Goal: Transaction & Acquisition: Subscribe to service/newsletter

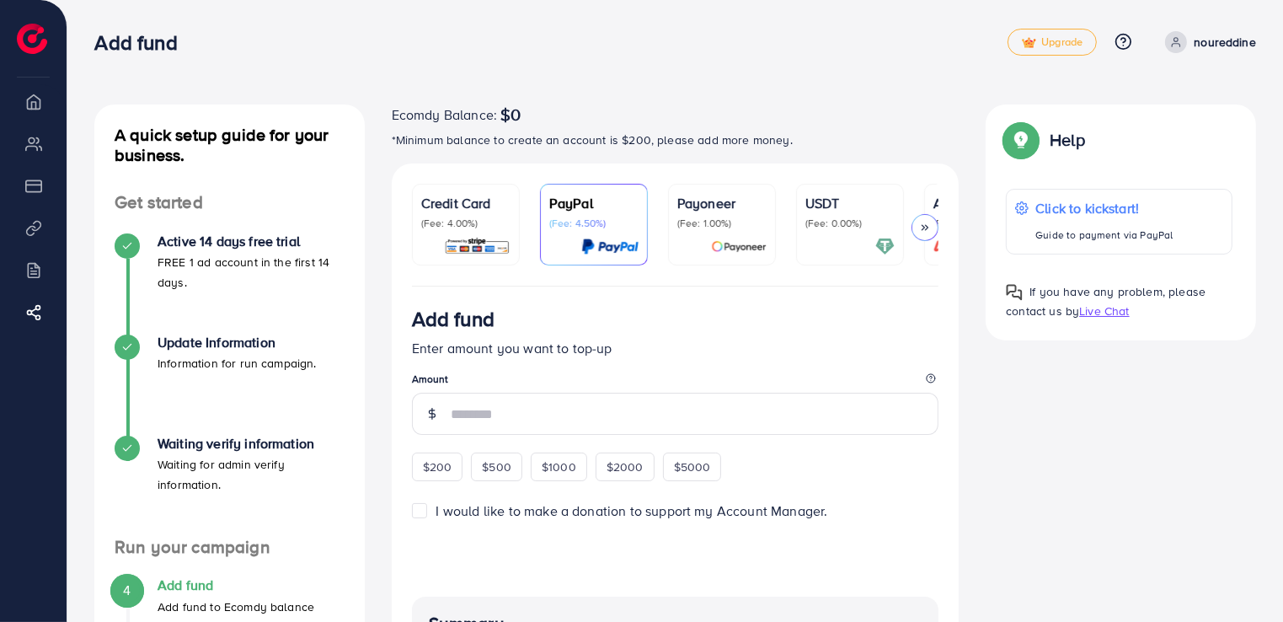
click at [828, 224] on p "(Fee: 0.00%)" at bounding box center [849, 223] width 89 height 13
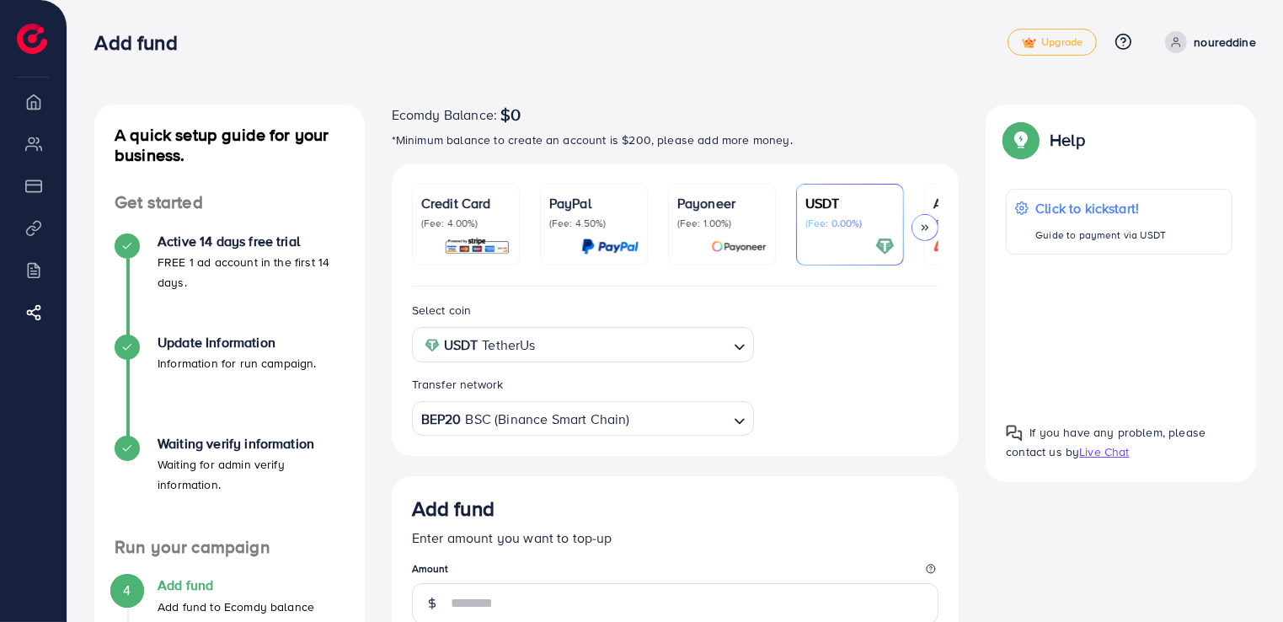
click at [919, 221] on div at bounding box center [925, 227] width 27 height 27
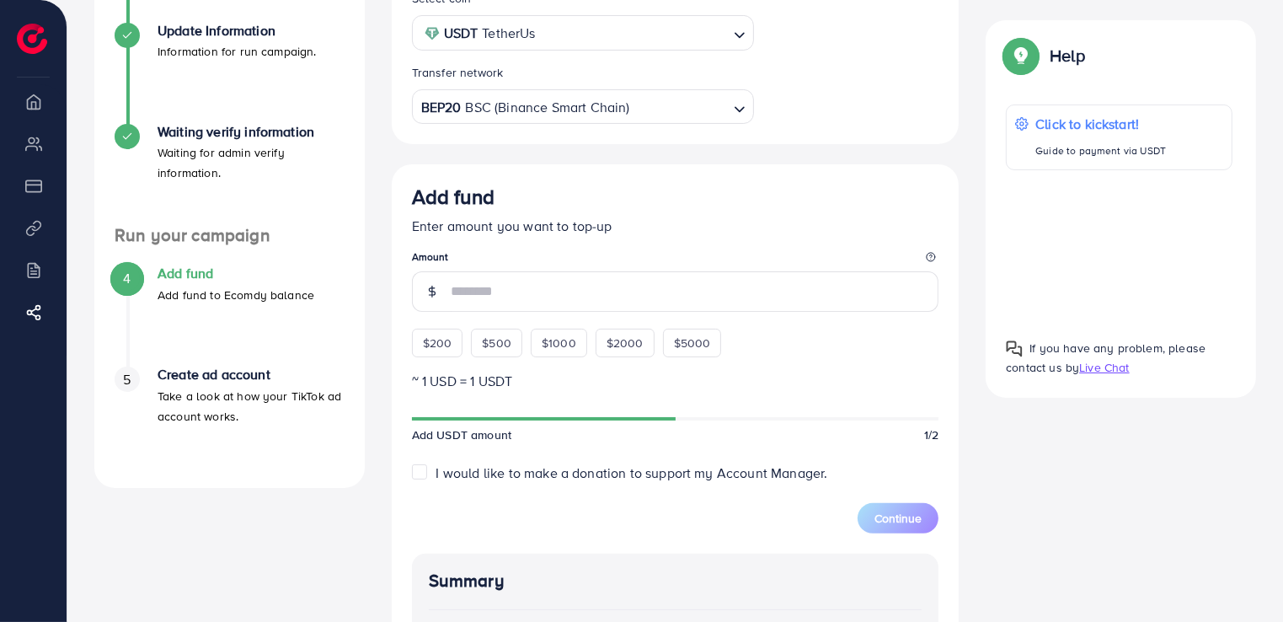
scroll to position [337, 0]
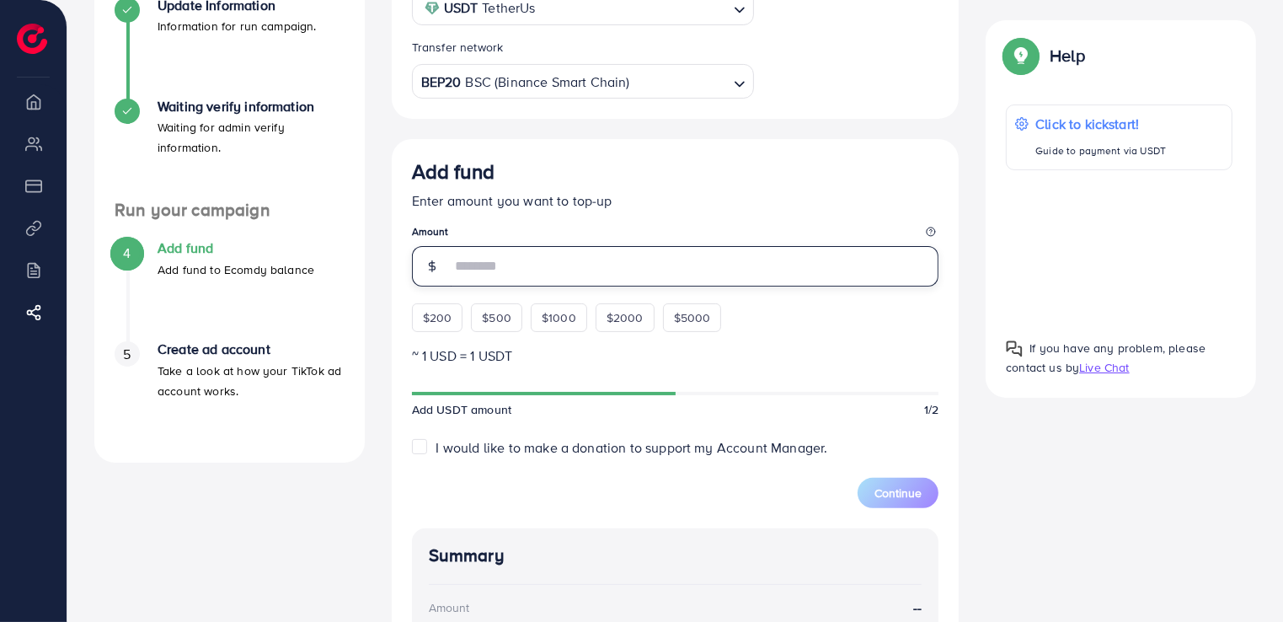
click at [536, 267] on input "number" at bounding box center [695, 266] width 489 height 40
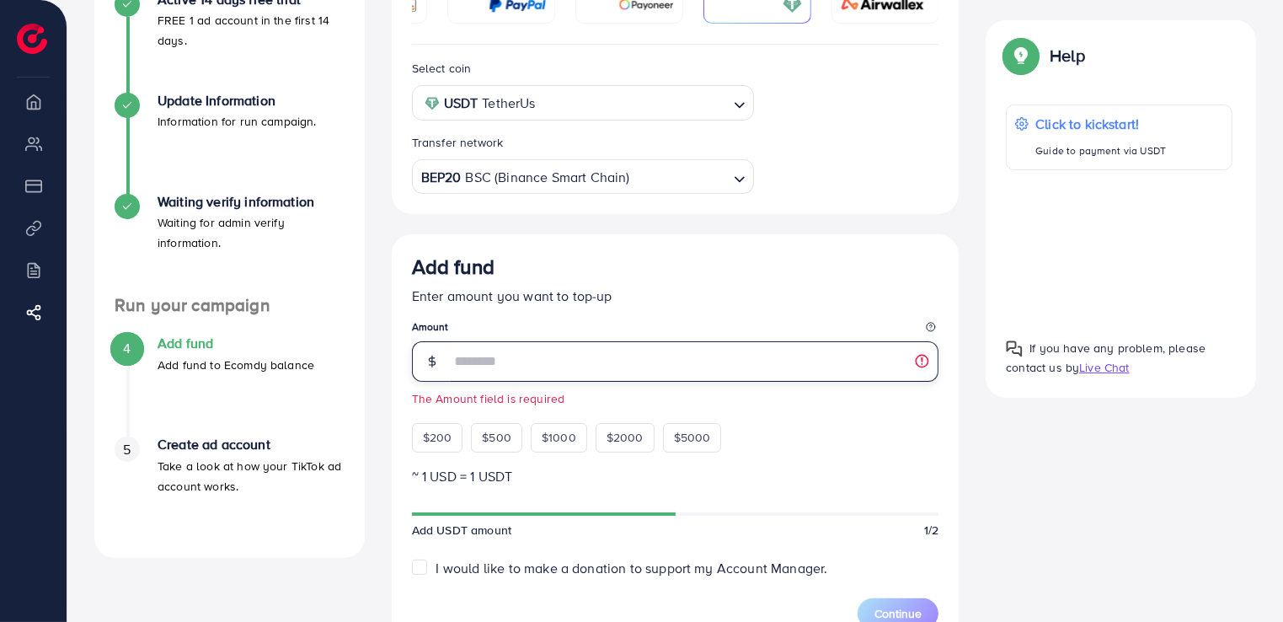
scroll to position [253, 0]
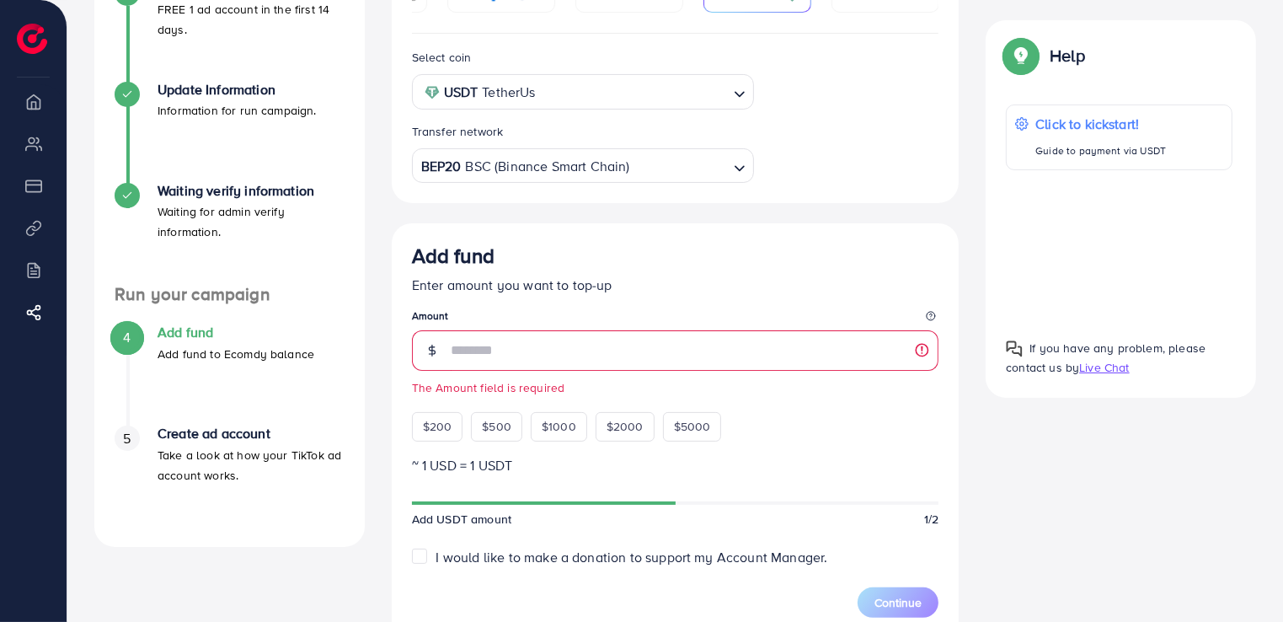
click at [1107, 244] on div at bounding box center [1119, 247] width 227 height 127
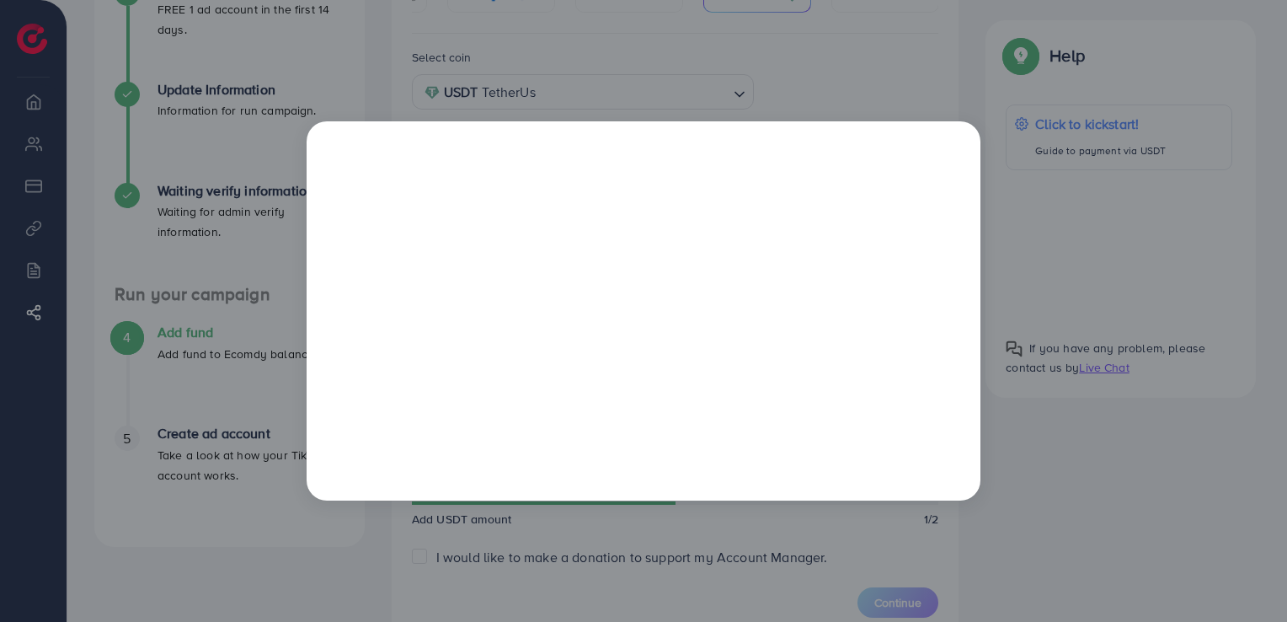
click at [1149, 378] on div at bounding box center [643, 311] width 1287 height 622
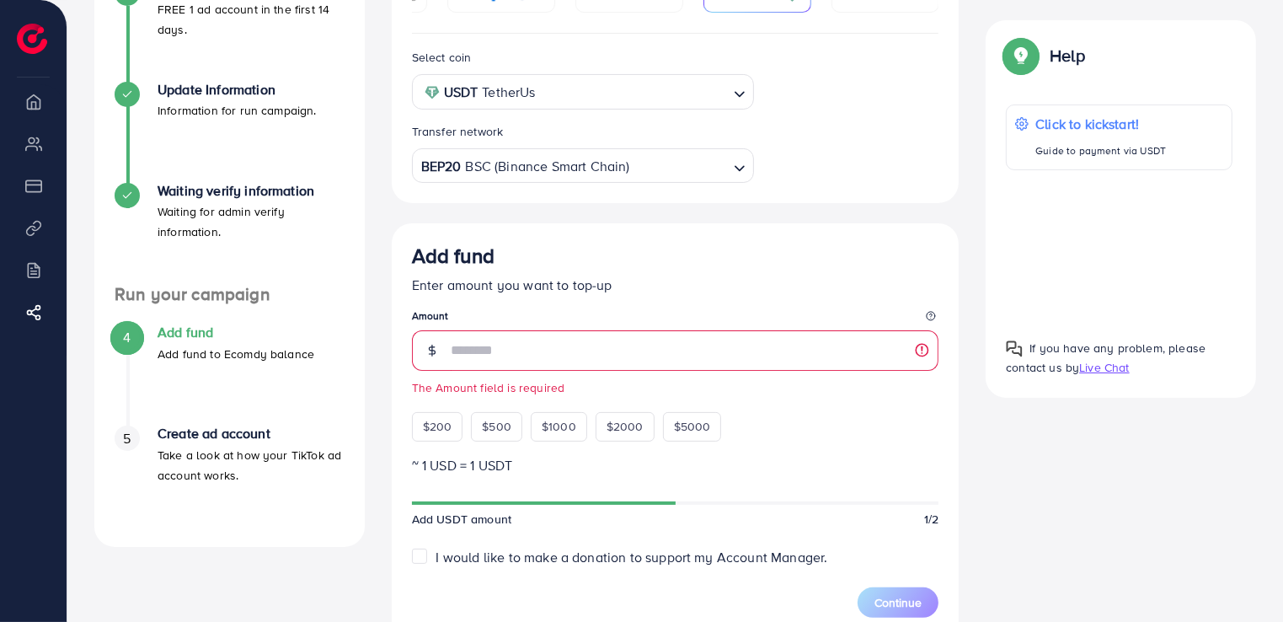
scroll to position [0, 91]
click at [207, 430] on h4 "Create ad account" at bounding box center [251, 433] width 187 height 16
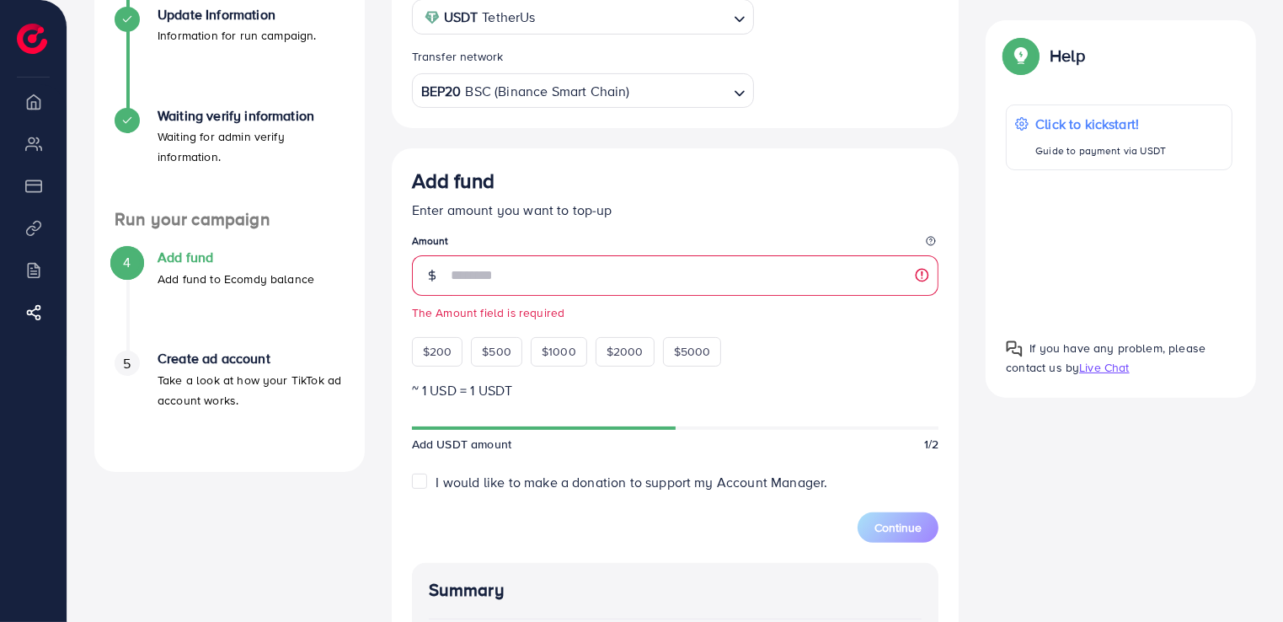
scroll to position [337, 0]
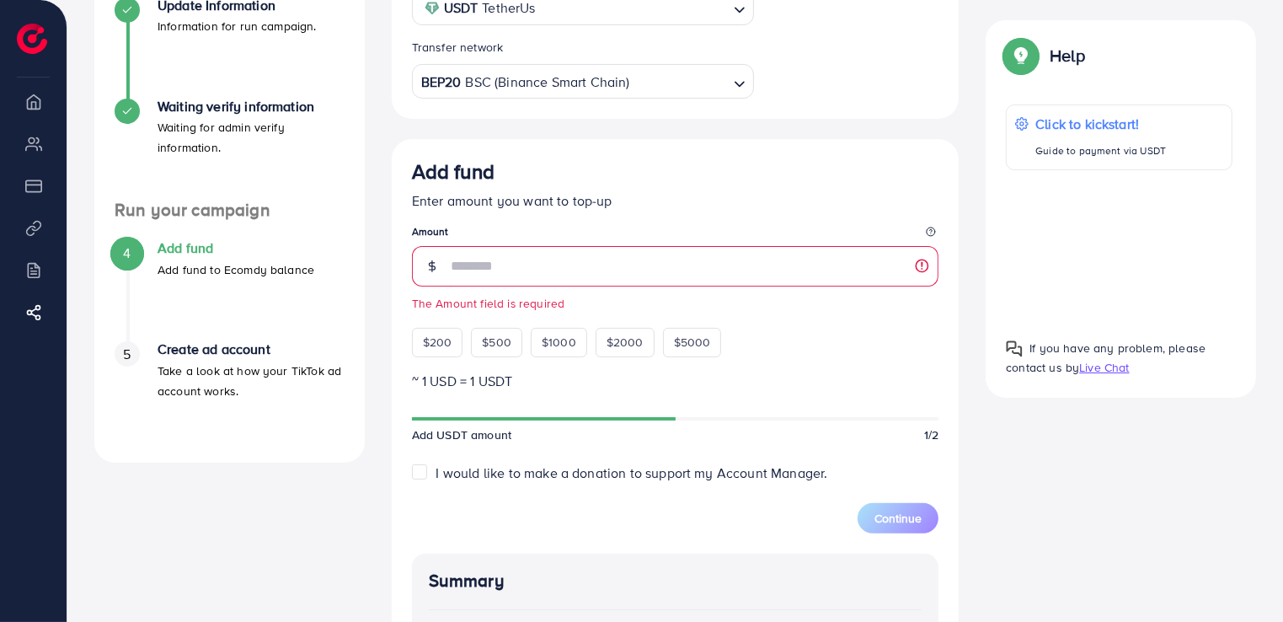
click at [142, 350] on div "5 Create ad account Take a look at how your TikTok ad account works." at bounding box center [230, 370] width 230 height 59
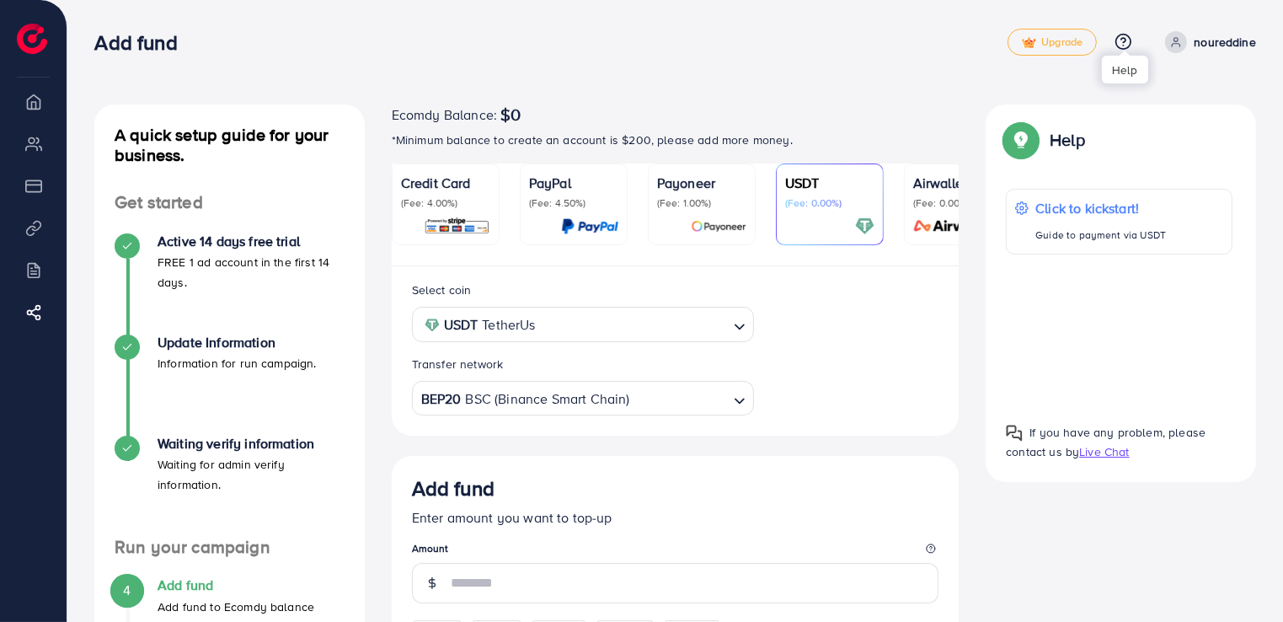
click at [1132, 42] on icon at bounding box center [1124, 42] width 18 height 18
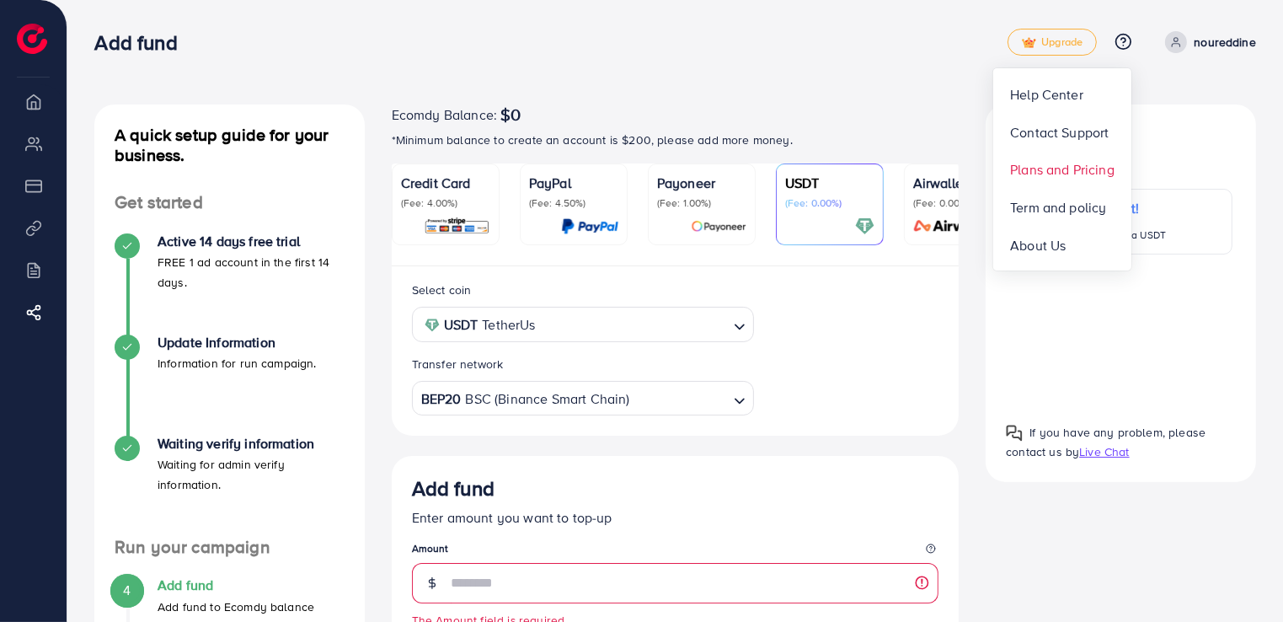
click at [1089, 174] on span "Plans and Pricing" at bounding box center [1062, 169] width 104 height 20
